Goal: Task Accomplishment & Management: Manage account settings

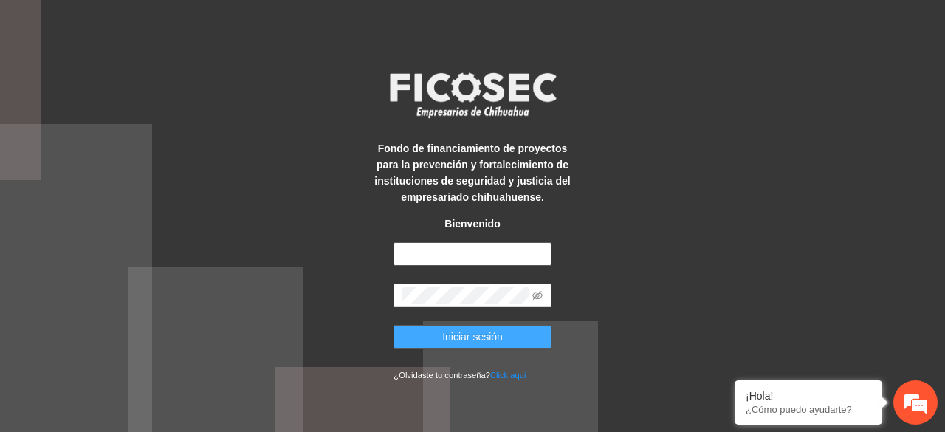
type input "**********"
click at [452, 336] on span "Iniciar sesión" at bounding box center [472, 337] width 61 height 16
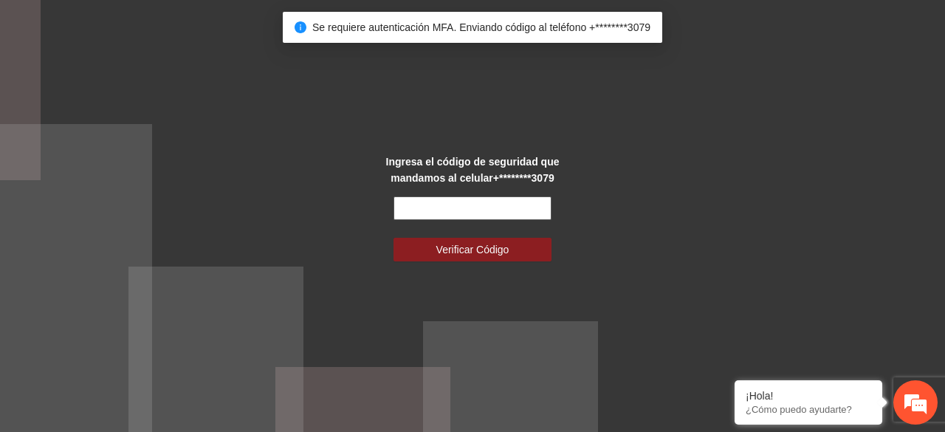
click at [451, 213] on input "text" at bounding box center [472, 208] width 157 height 24
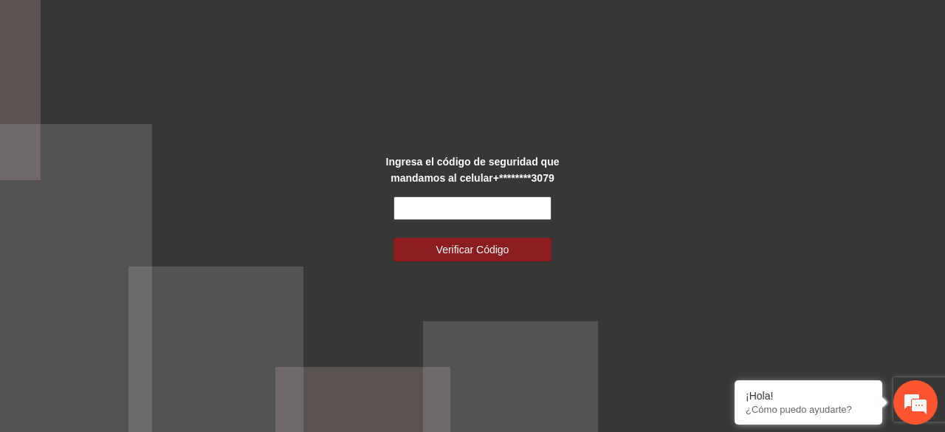
click at [424, 210] on input "text" at bounding box center [472, 208] width 157 height 24
type input "******"
click at [394, 238] on button "Verificar Código" at bounding box center [472, 250] width 157 height 24
click at [438, 256] on span "Verificar Código" at bounding box center [472, 249] width 73 height 16
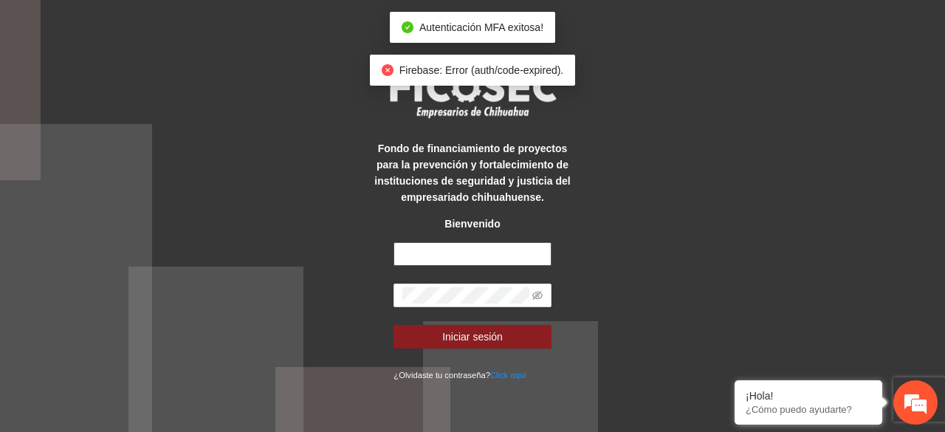
type input "**********"
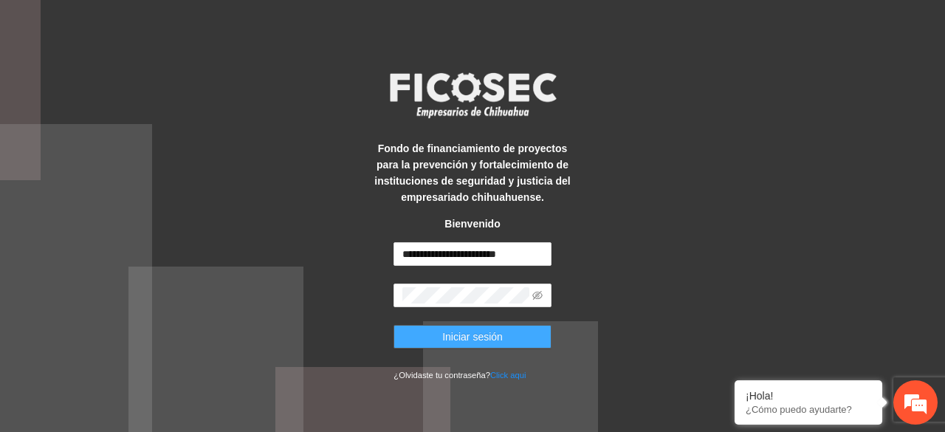
click at [473, 338] on span "Iniciar sesión" at bounding box center [472, 337] width 61 height 16
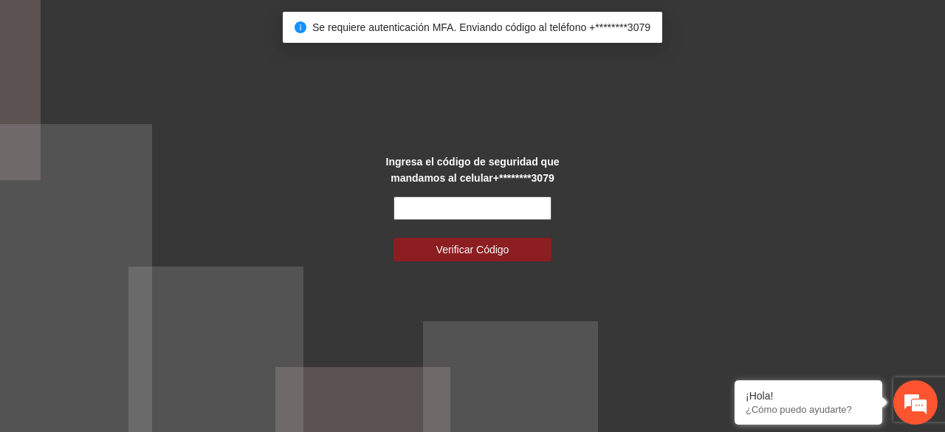
click at [445, 208] on input "text" at bounding box center [472, 208] width 157 height 24
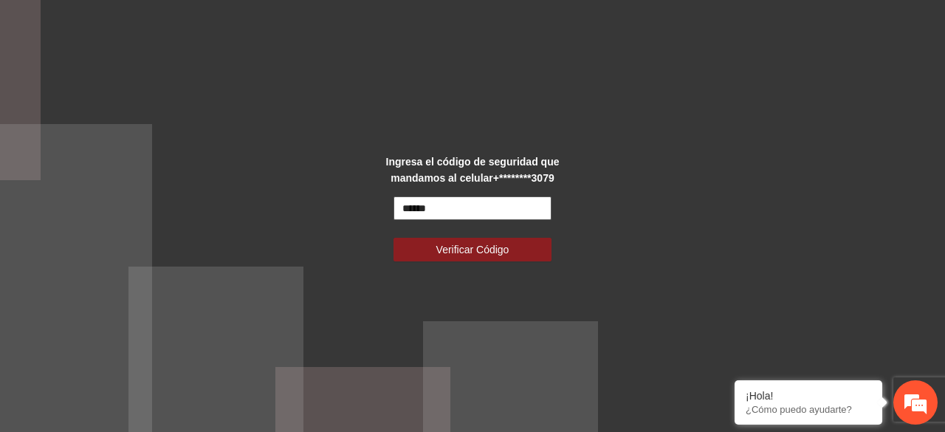
type input "******"
click at [394, 238] on button "Verificar Código" at bounding box center [472, 250] width 157 height 24
click at [463, 241] on button "Verificar Código" at bounding box center [472, 250] width 157 height 24
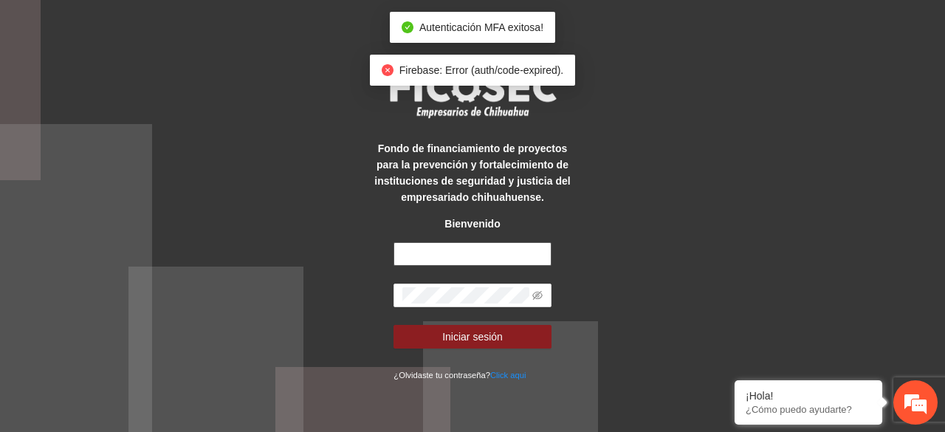
type input "**********"
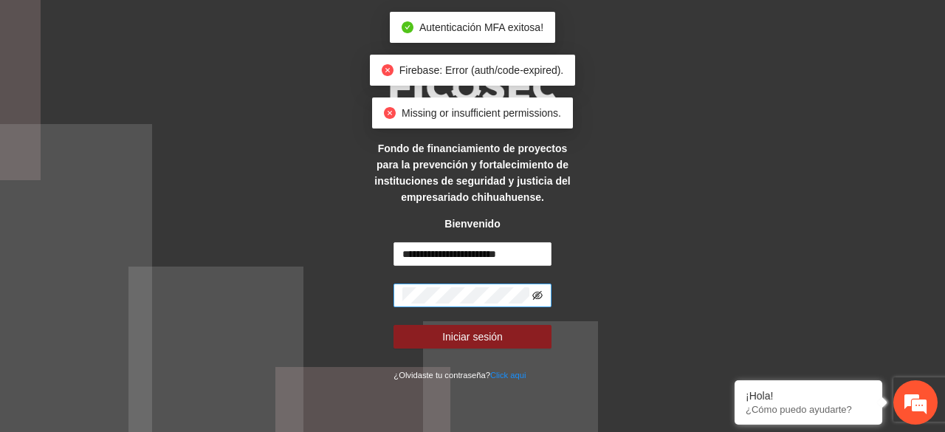
click at [533, 295] on icon "eye-invisible" at bounding box center [538, 295] width 10 height 9
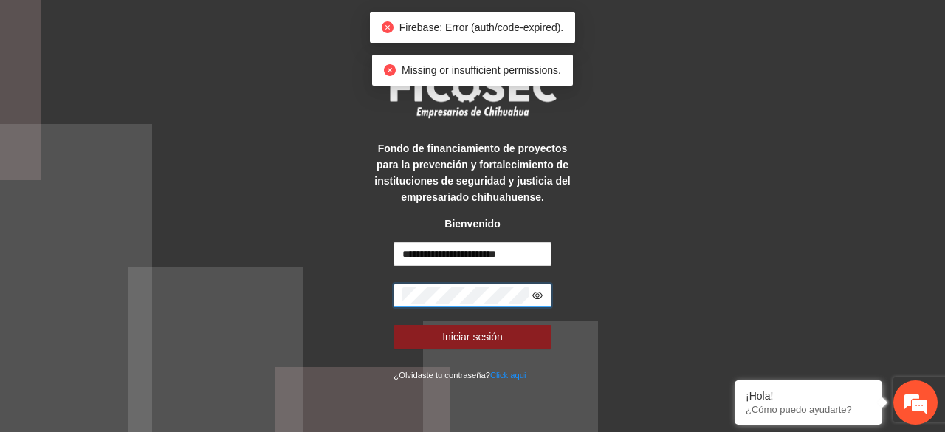
click at [536, 293] on icon "eye" at bounding box center [537, 295] width 10 height 10
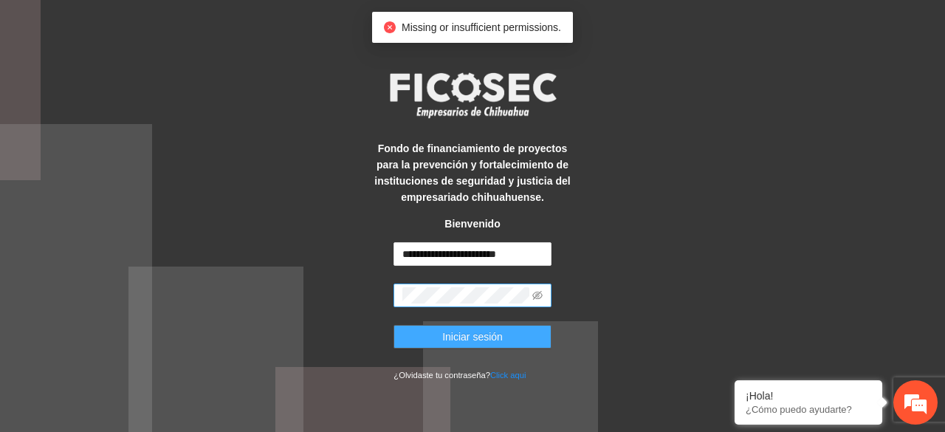
click at [486, 338] on span "Iniciar sesión" at bounding box center [472, 337] width 61 height 16
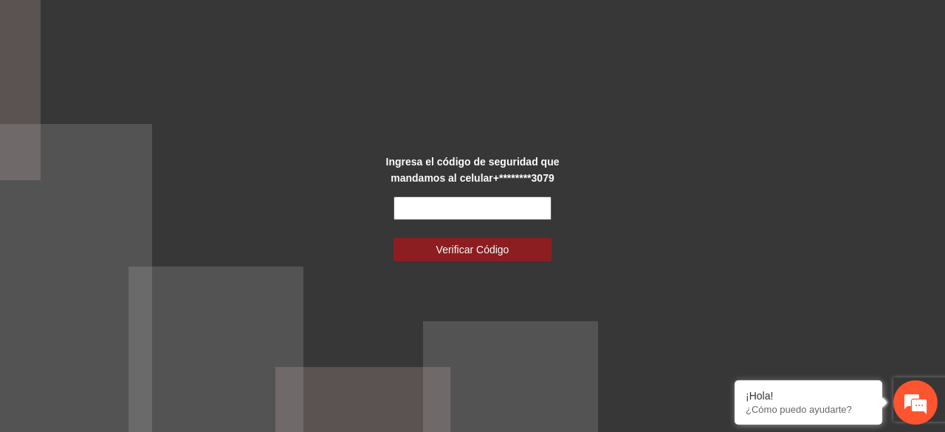
click at [448, 211] on input "text" at bounding box center [472, 208] width 157 height 24
type input "******"
click at [471, 250] on span "Verificar Código" at bounding box center [472, 249] width 73 height 16
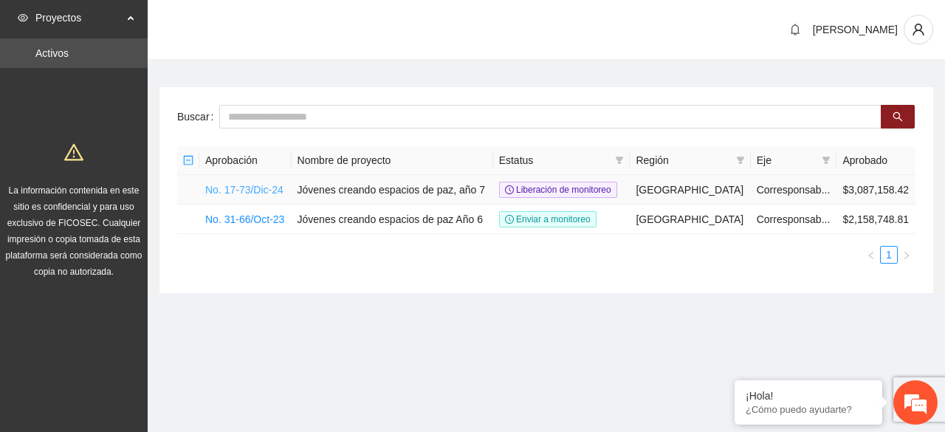
click at [270, 186] on link "No. 17-73/Dic-24" at bounding box center [244, 190] width 78 height 12
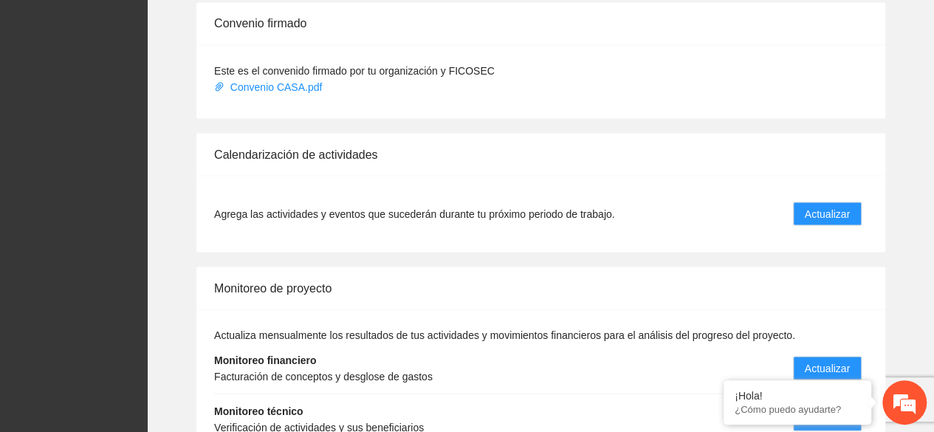
scroll to position [1402, 0]
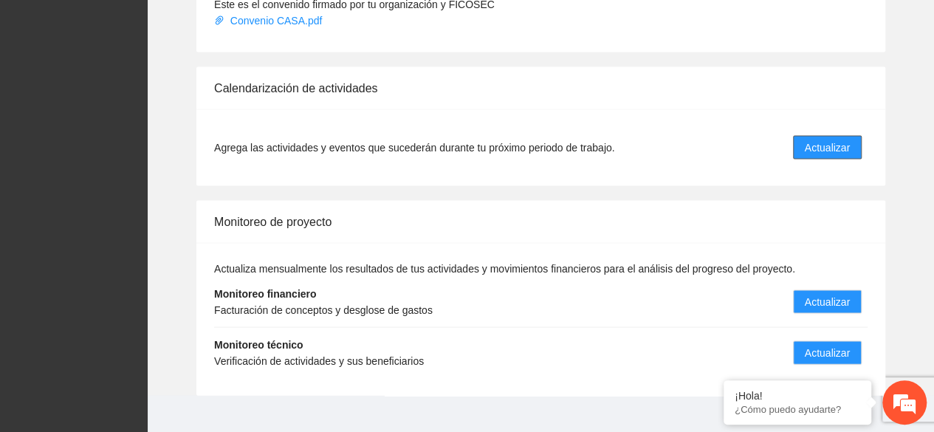
click at [837, 140] on span "Actualizar" at bounding box center [827, 148] width 45 height 16
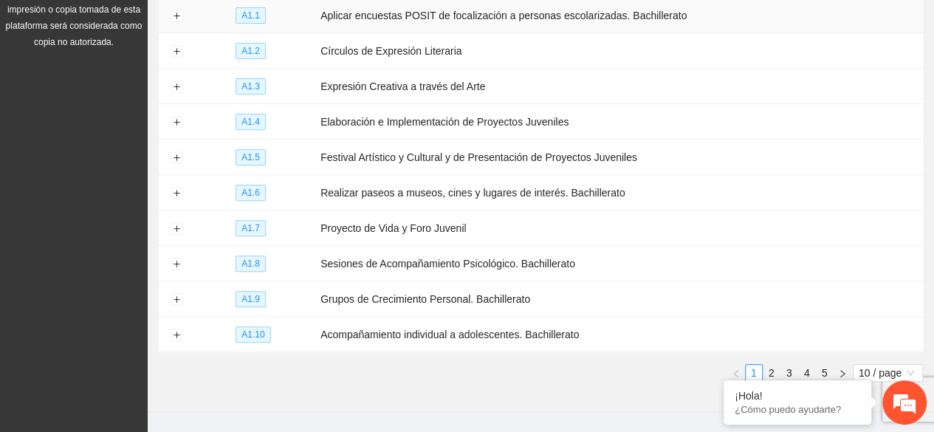
scroll to position [261, 0]
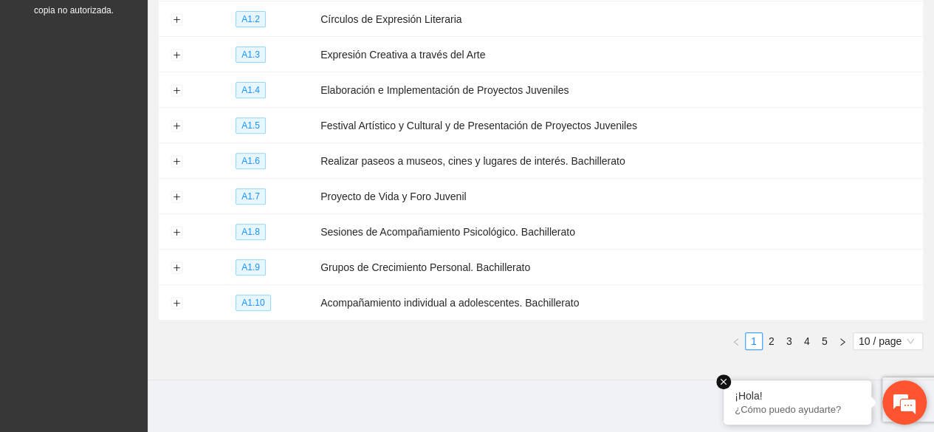
click at [727, 381] on em at bounding box center [723, 381] width 15 height 15
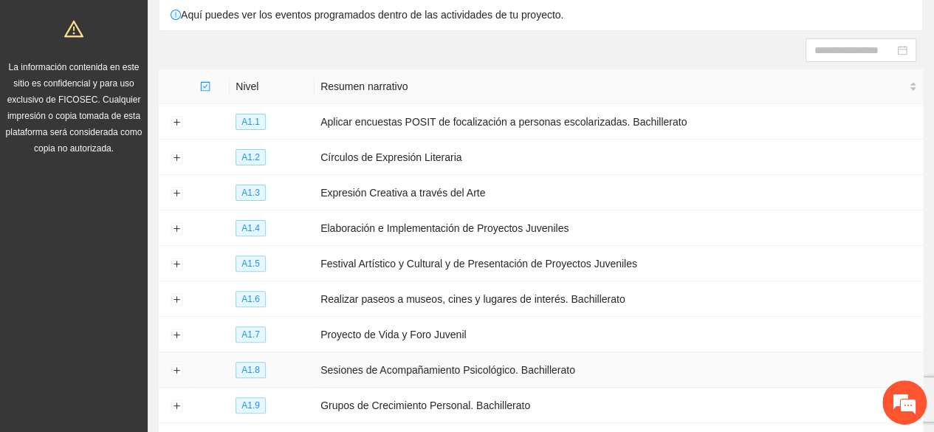
scroll to position [114, 0]
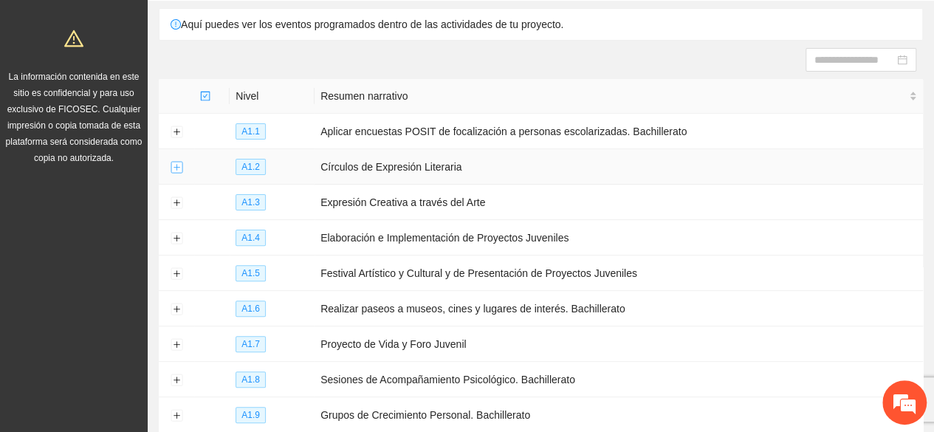
click at [181, 163] on button "Expand row" at bounding box center [177, 168] width 12 height 12
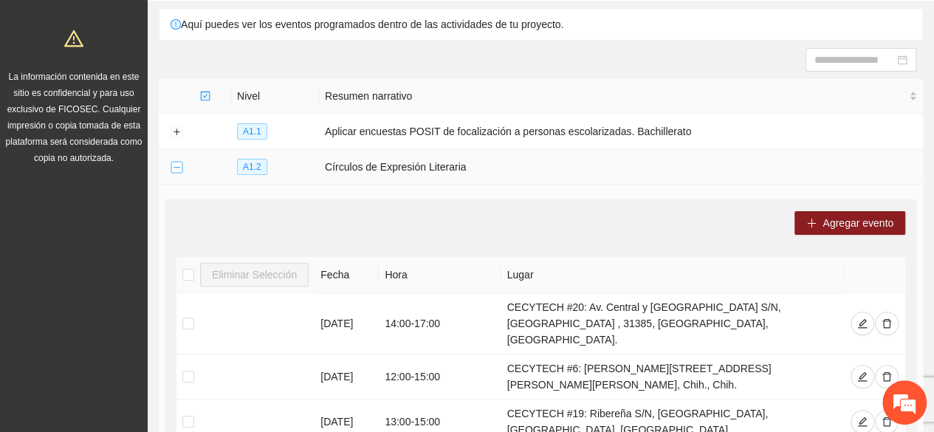
click at [173, 162] on button "Collapse row" at bounding box center [177, 168] width 12 height 12
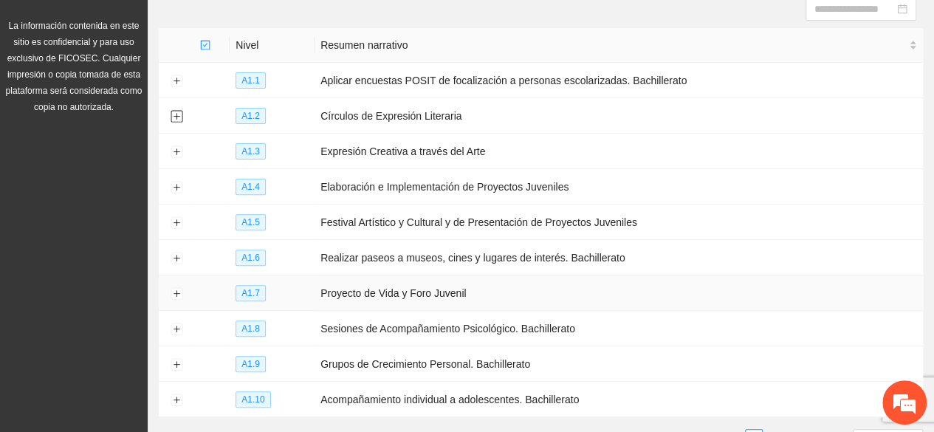
scroll to position [188, 0]
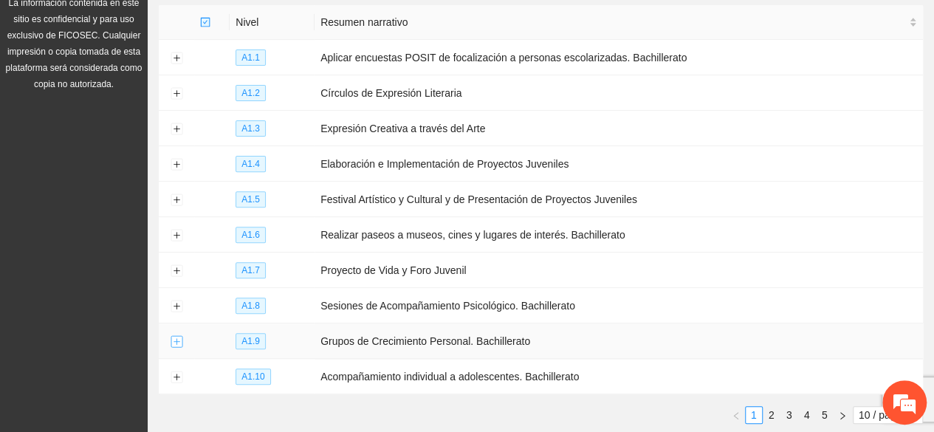
click at [179, 336] on button "Expand row" at bounding box center [177, 342] width 12 height 12
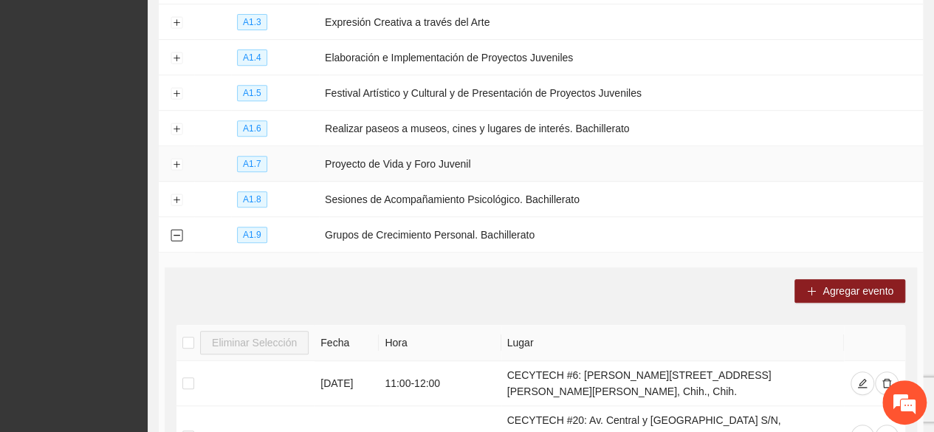
scroll to position [261, 0]
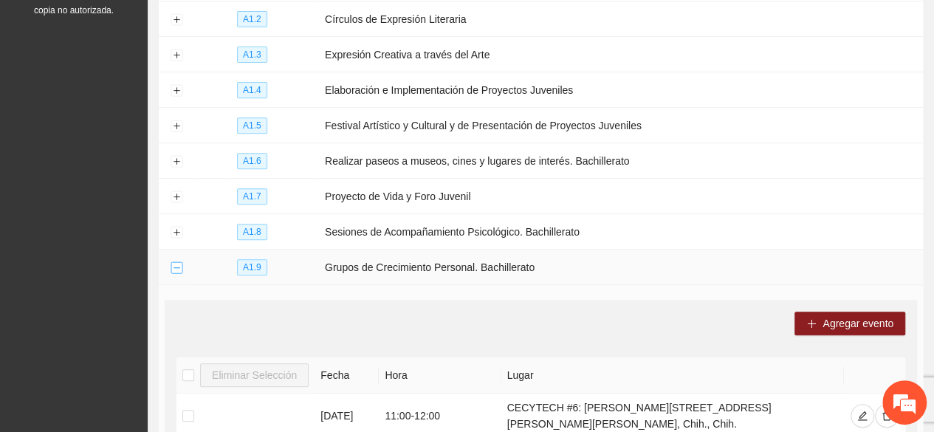
click at [177, 262] on button "Collapse row" at bounding box center [177, 268] width 12 height 12
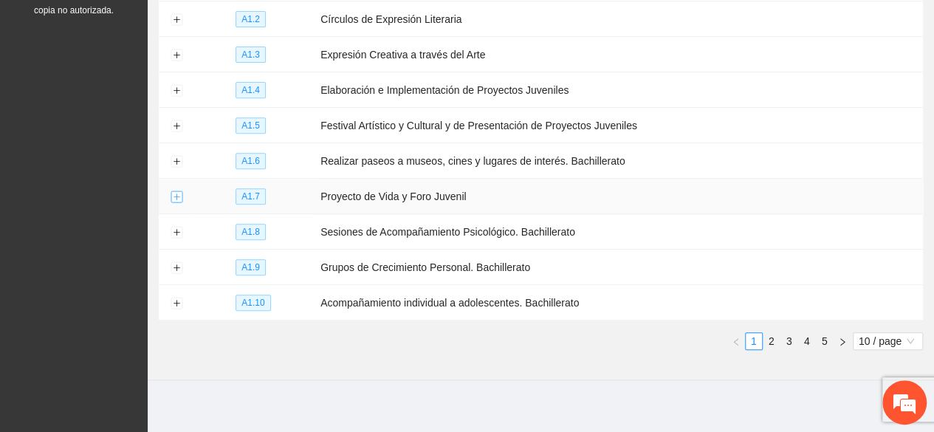
click at [177, 196] on button "Expand row" at bounding box center [177, 197] width 12 height 12
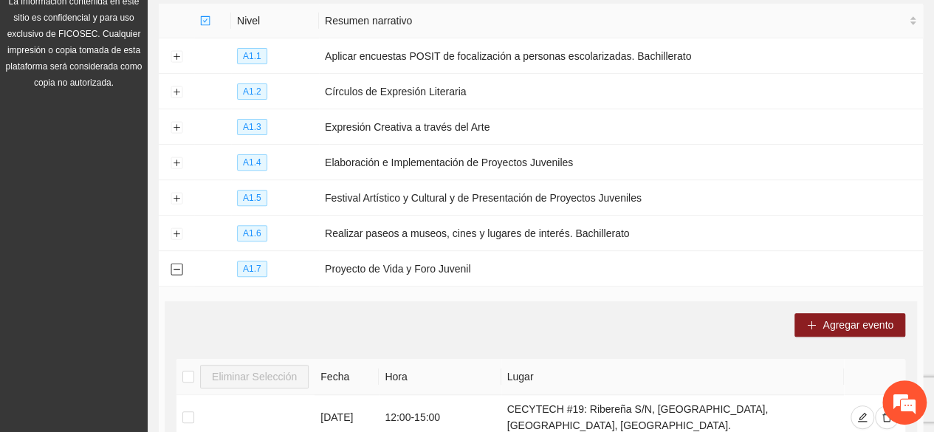
scroll to position [188, 0]
click at [173, 270] on button "Collapse row" at bounding box center [177, 271] width 12 height 12
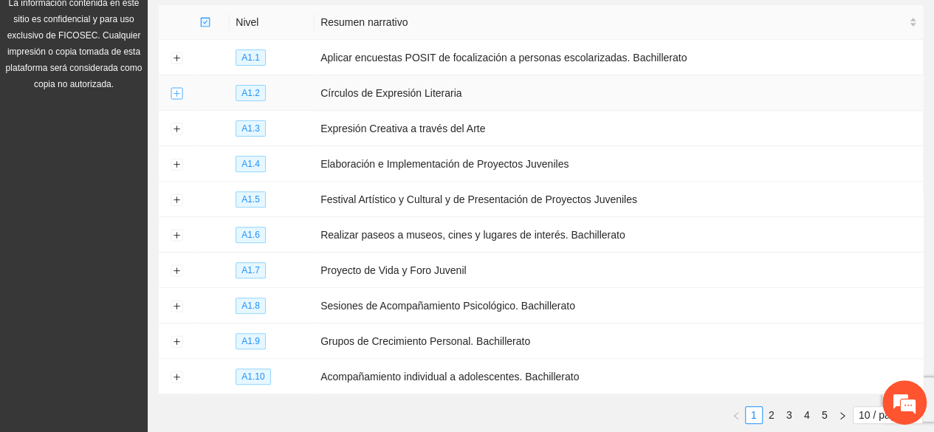
click at [177, 88] on button "Expand row" at bounding box center [177, 94] width 12 height 12
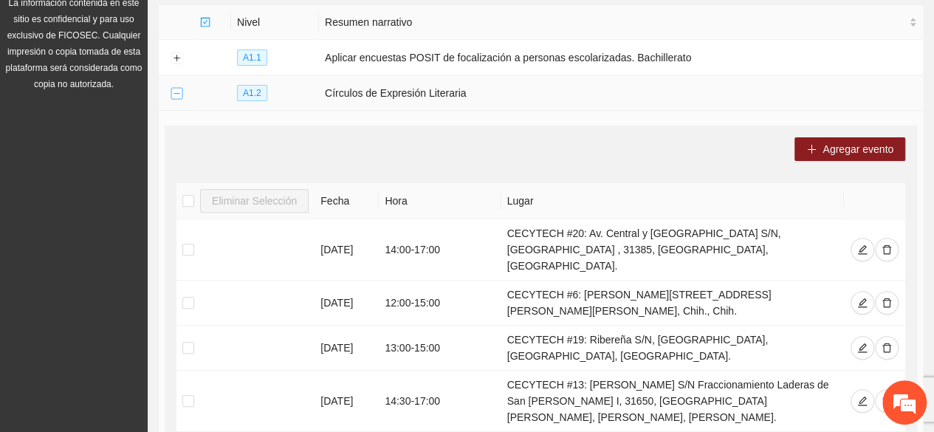
click at [177, 89] on button "Collapse row" at bounding box center [177, 94] width 12 height 12
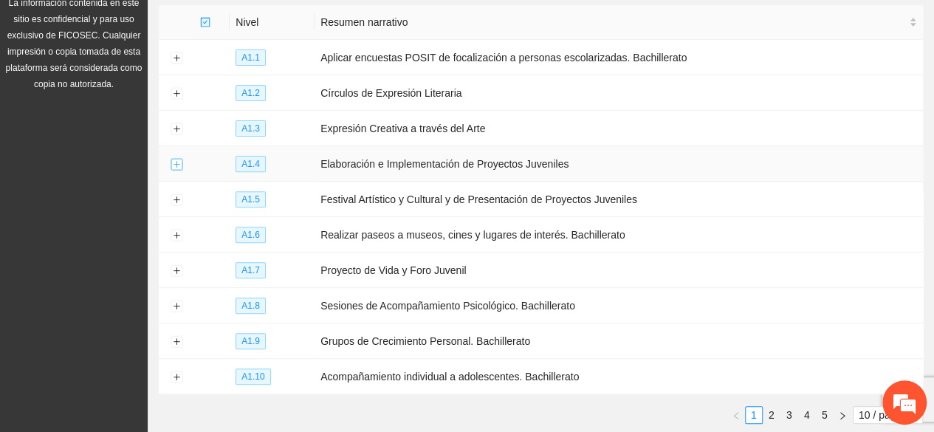
click at [175, 160] on button "Expand row" at bounding box center [177, 165] width 12 height 12
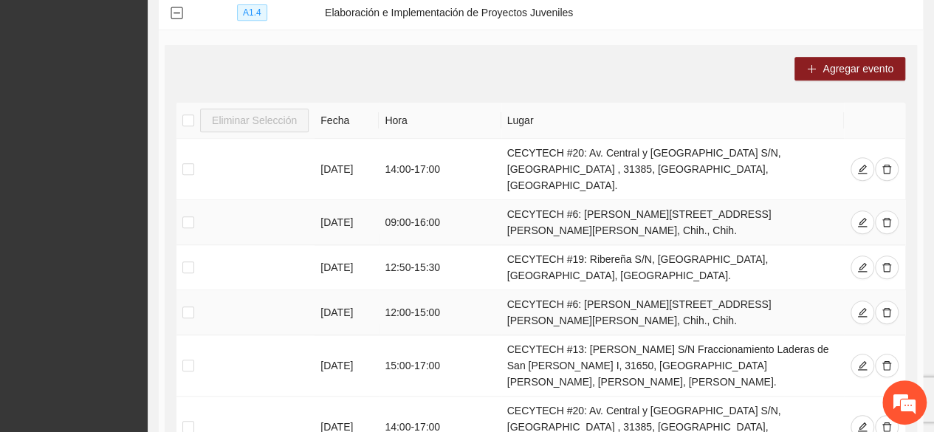
scroll to position [335, 0]
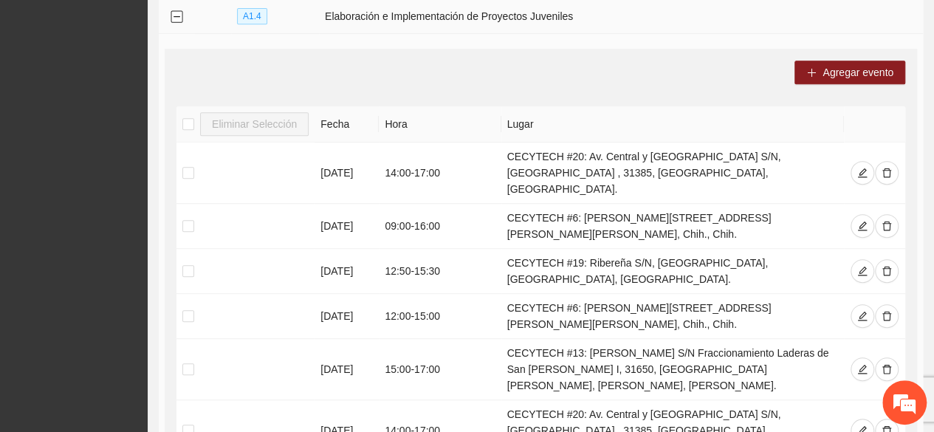
click at [171, 11] on button "Collapse row" at bounding box center [177, 17] width 12 height 12
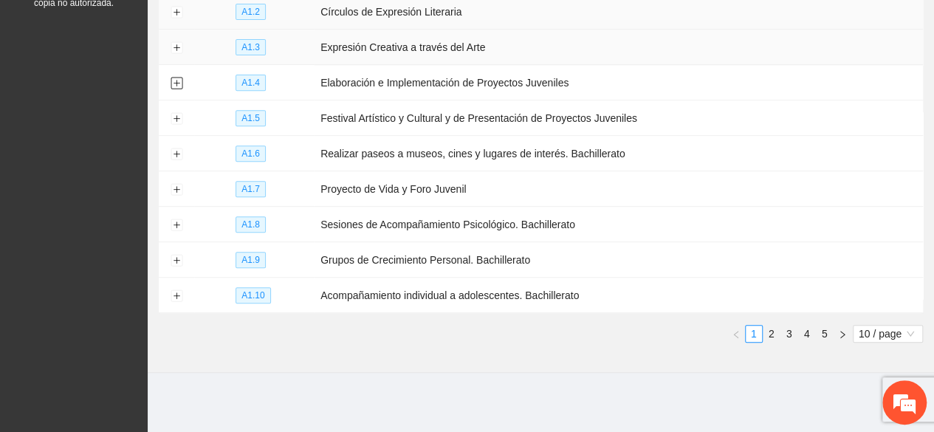
scroll to position [261, 0]
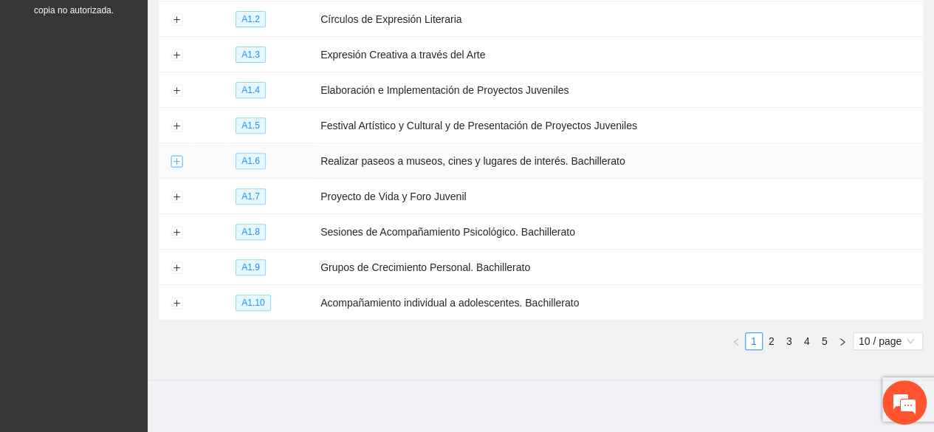
click at [174, 159] on button "Expand row" at bounding box center [177, 162] width 12 height 12
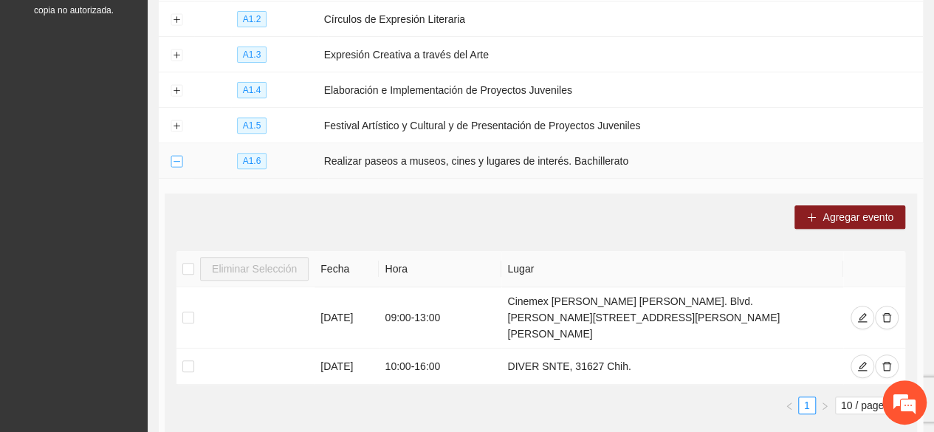
click at [175, 157] on button "Collapse row" at bounding box center [177, 162] width 12 height 12
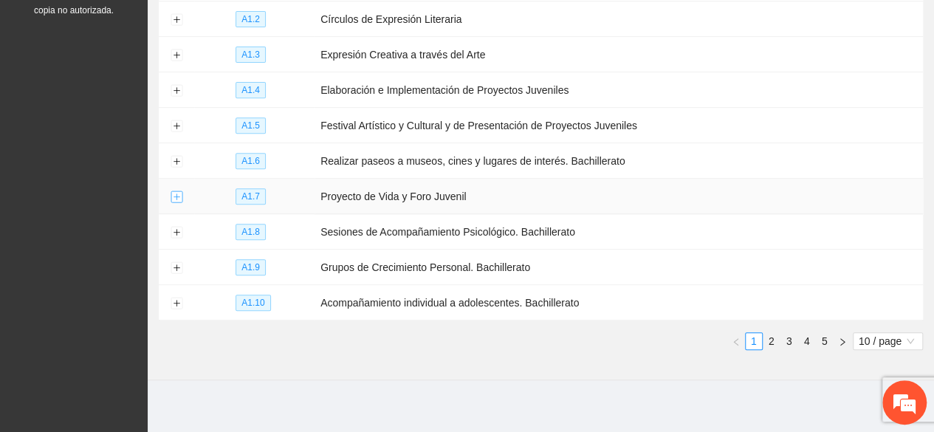
click at [174, 191] on button "Expand row" at bounding box center [177, 197] width 12 height 12
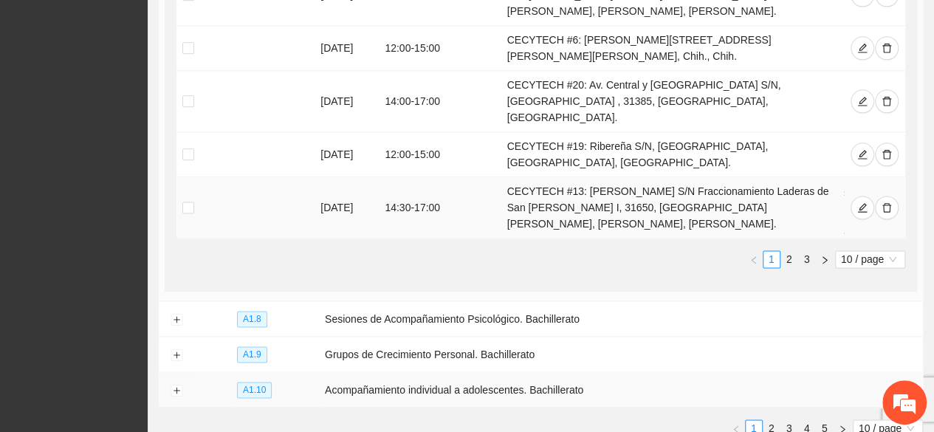
scroll to position [880, 0]
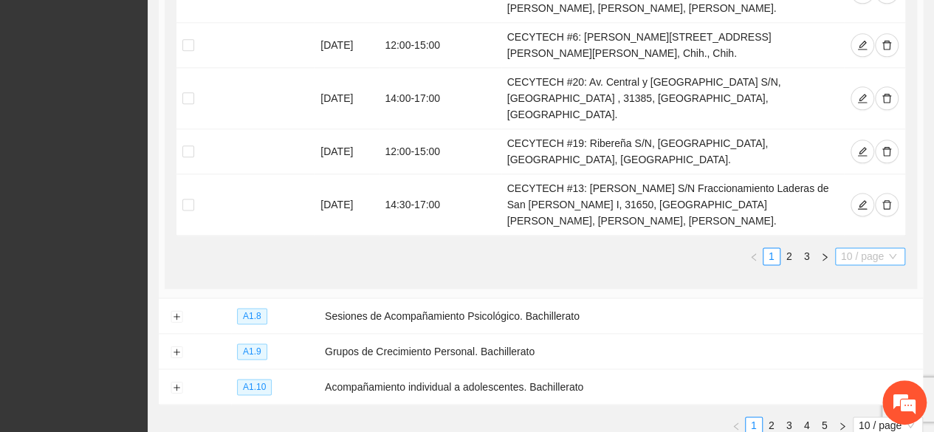
click at [851, 248] on span "10 / page" at bounding box center [870, 256] width 58 height 16
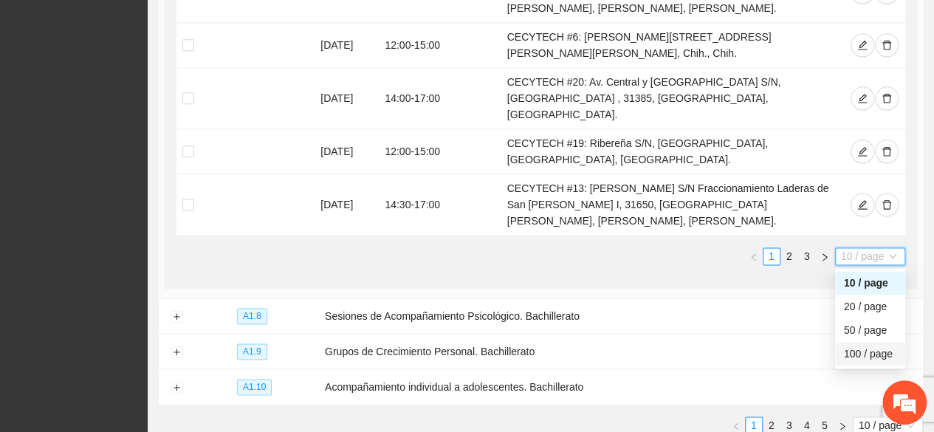
click at [851, 346] on div "100 / page" at bounding box center [870, 354] width 52 height 16
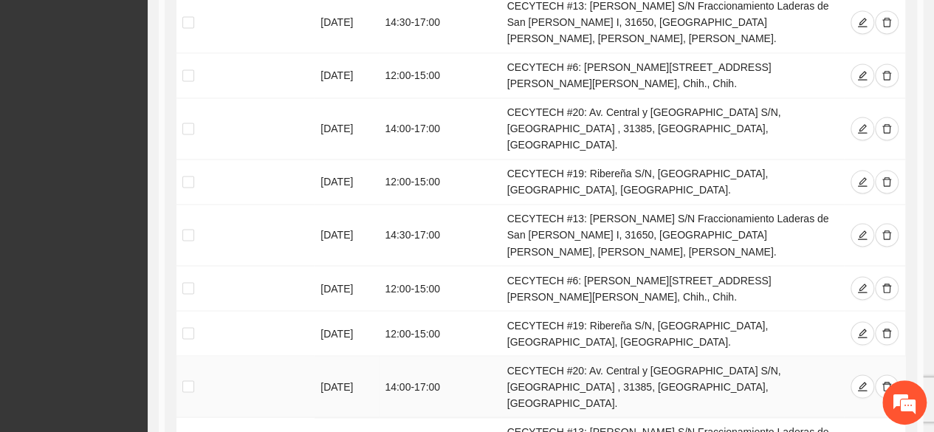
scroll to position [1176, 0]
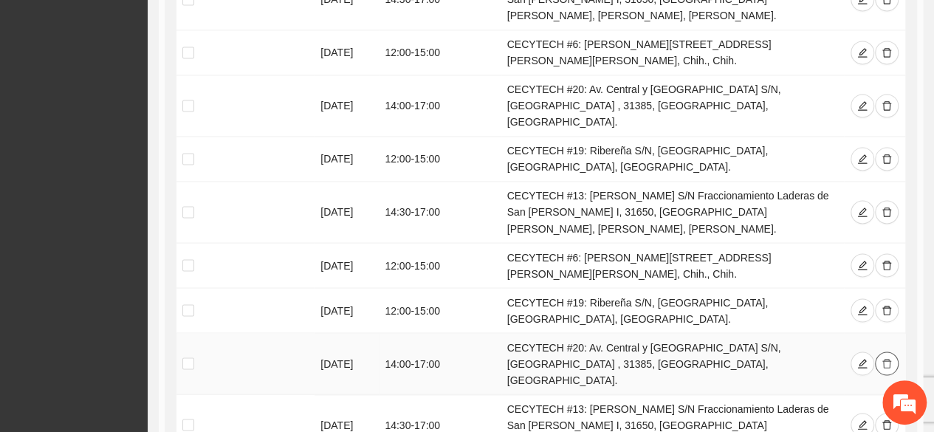
click at [887, 358] on span "delete" at bounding box center [887, 364] width 10 height 12
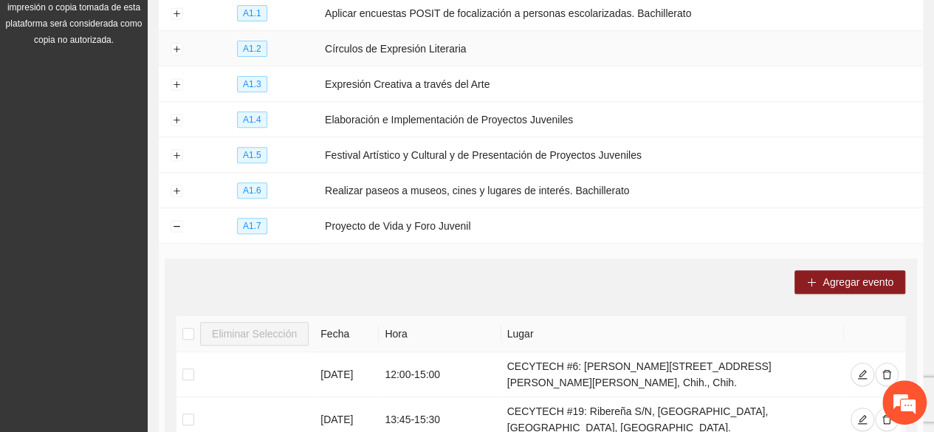
scroll to position [0, 0]
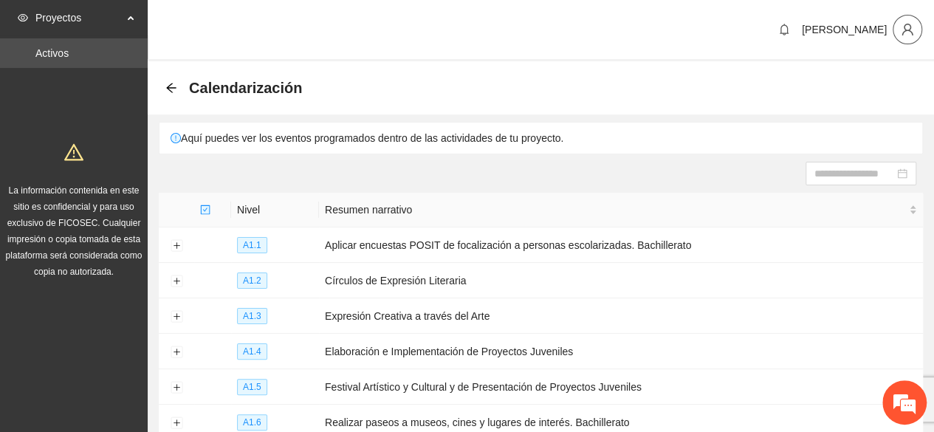
click at [908, 26] on icon "user" at bounding box center [907, 29] width 13 height 13
click at [869, 88] on span "Cerrar sesión" at bounding box center [868, 86] width 93 height 16
